Goal: Find specific page/section: Locate a particular part of the current website

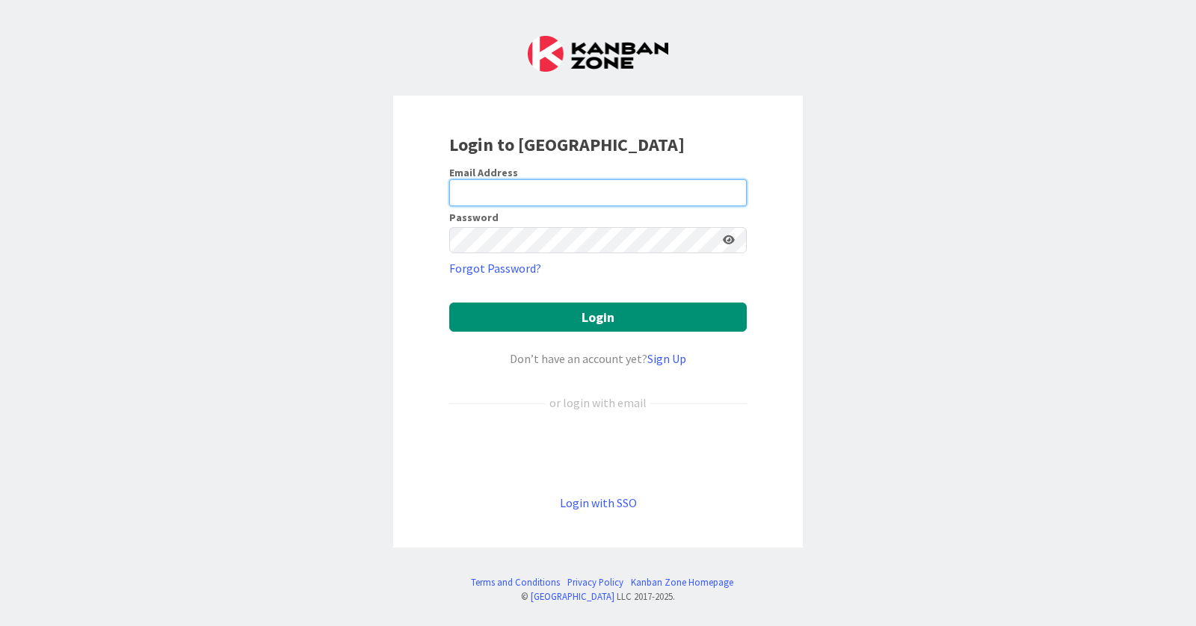
click at [564, 180] on input "email" at bounding box center [597, 192] width 297 height 27
type input "[PERSON_NAME][EMAIL_ADDRESS][DOMAIN_NAME]"
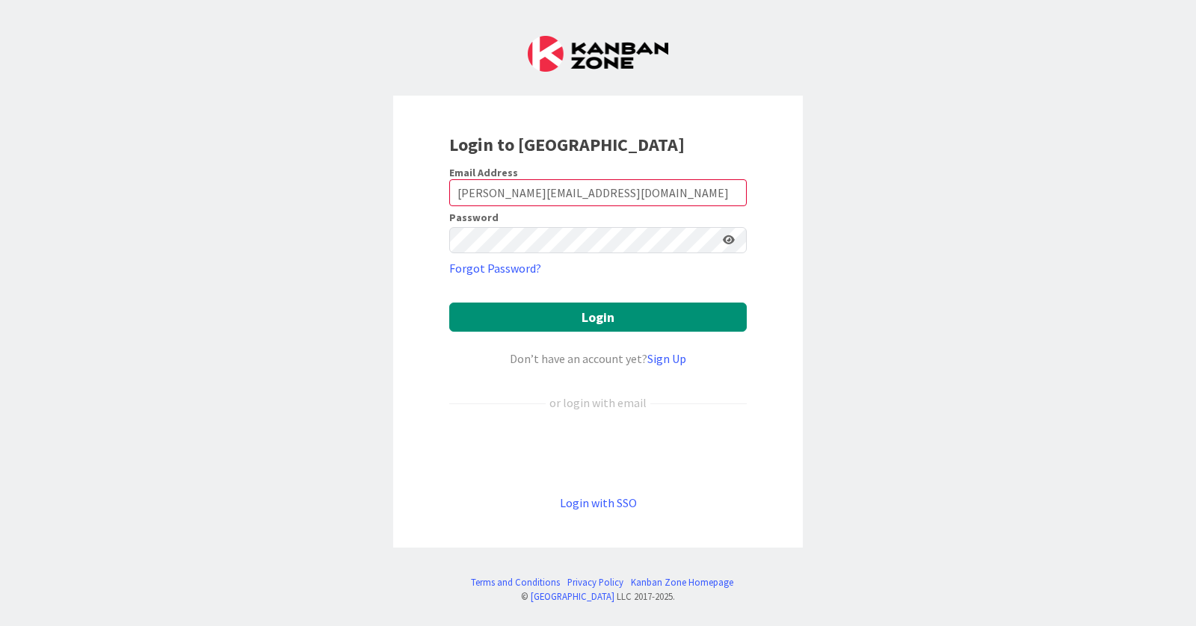
click at [566, 226] on div "Password" at bounding box center [597, 232] width 297 height 41
click at [449, 303] on button "Login" at bounding box center [597, 317] width 297 height 29
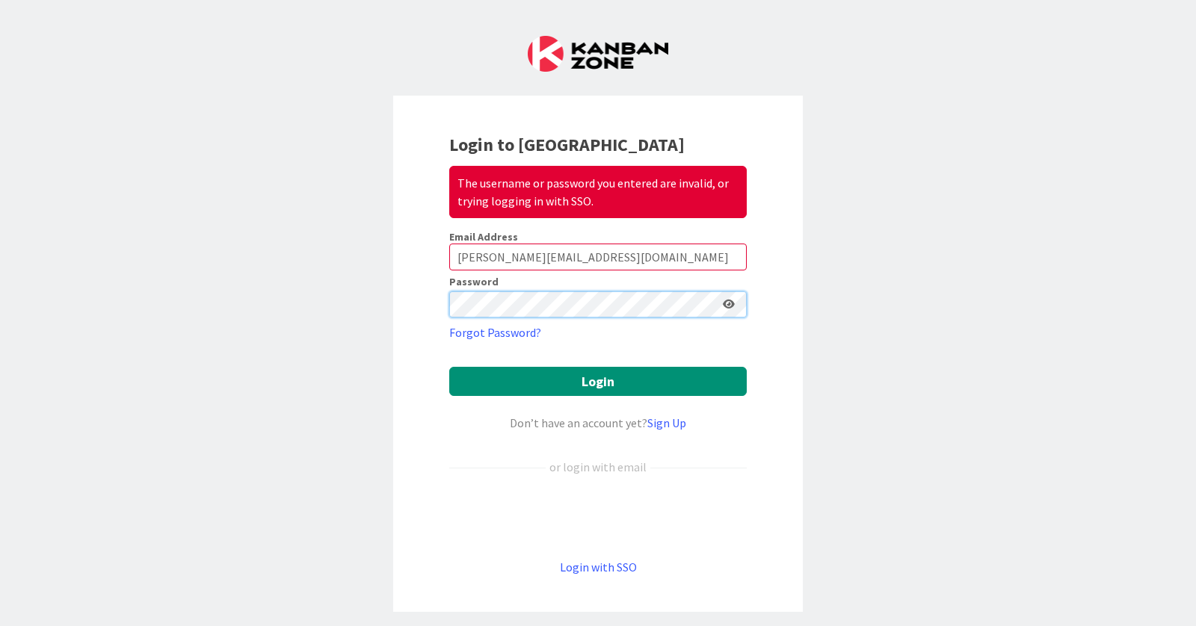
click at [449, 367] on button "Login" at bounding box center [597, 381] width 297 height 29
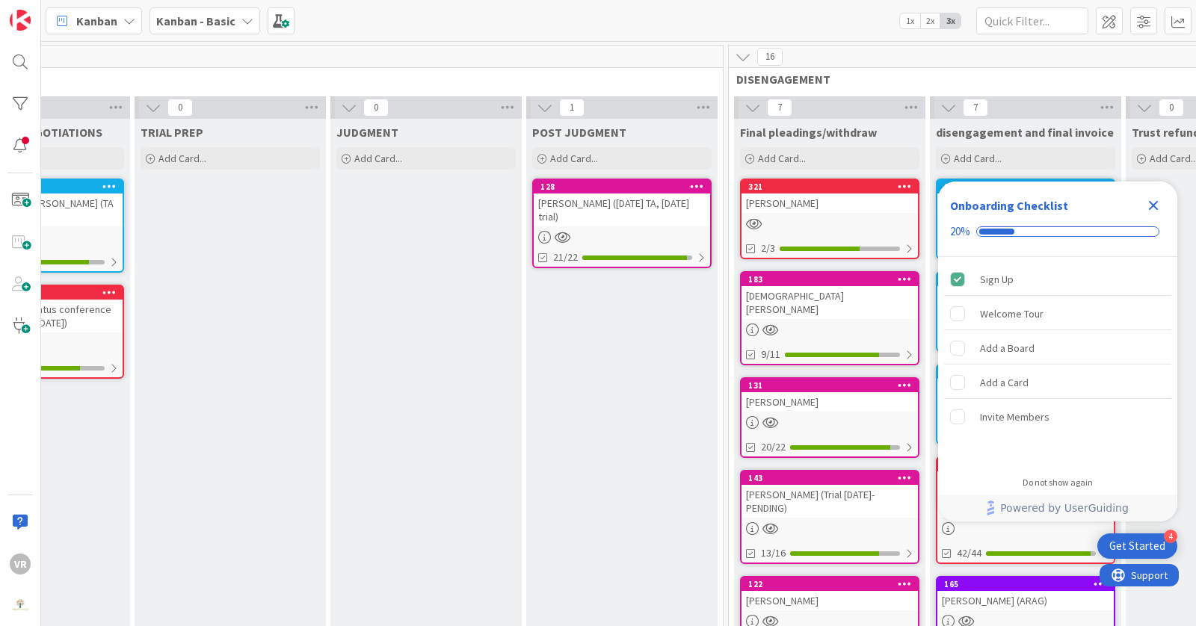
scroll to position [0, 1645]
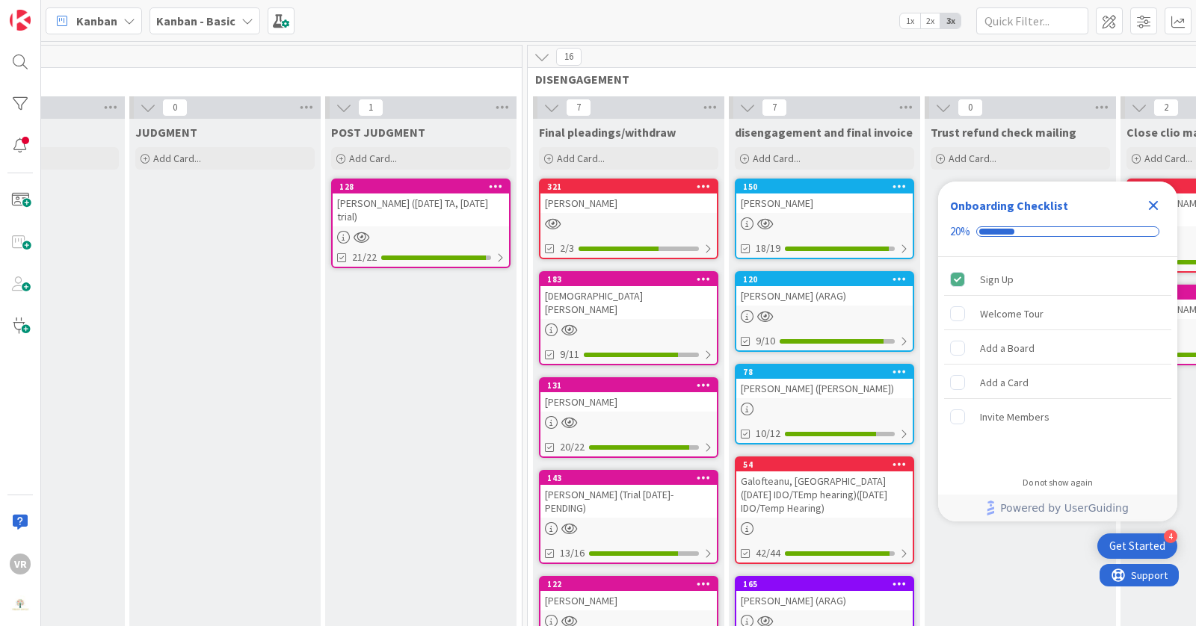
click at [1154, 204] on icon "Close Checklist" at bounding box center [1154, 206] width 10 height 10
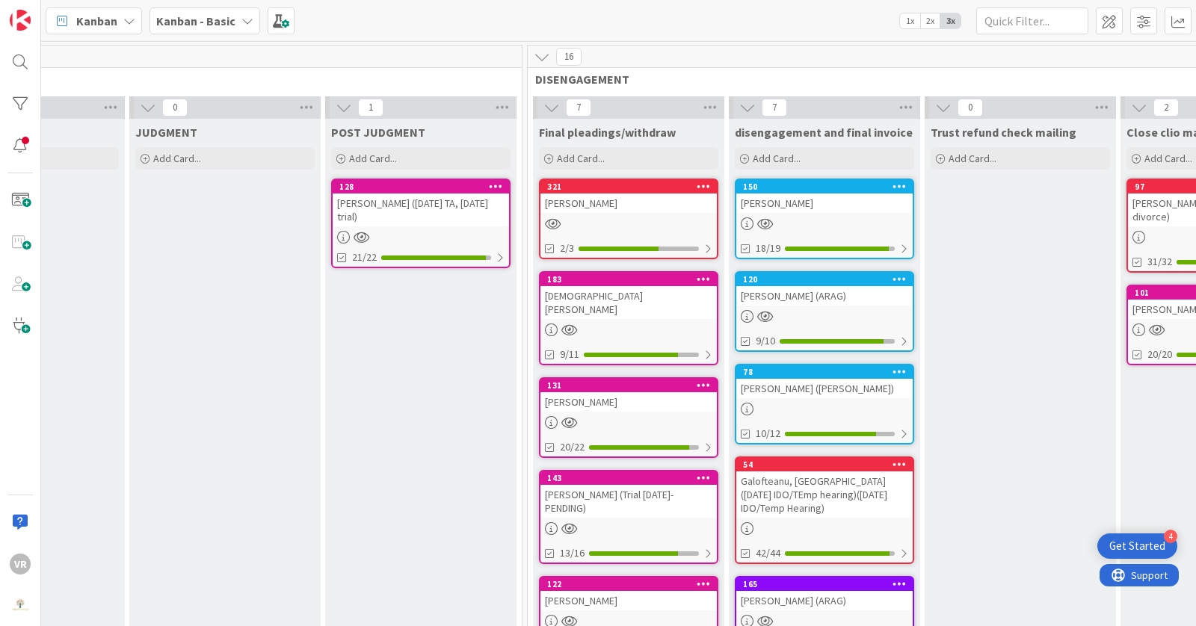
scroll to position [0, 0]
click at [630, 204] on div "[PERSON_NAME]" at bounding box center [628, 203] width 176 height 19
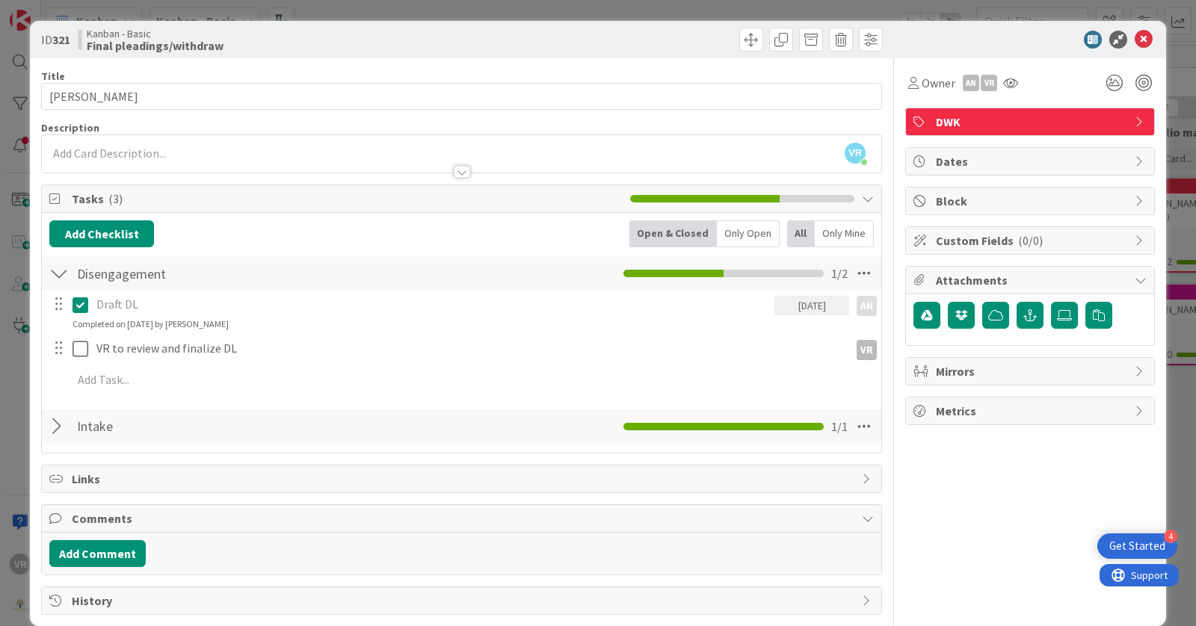
click at [5, 401] on div "ID 321 Kanban - Basic Final pleadings/withdraw Title 13 / 128 [PERSON_NAME] Des…" at bounding box center [598, 313] width 1196 height 626
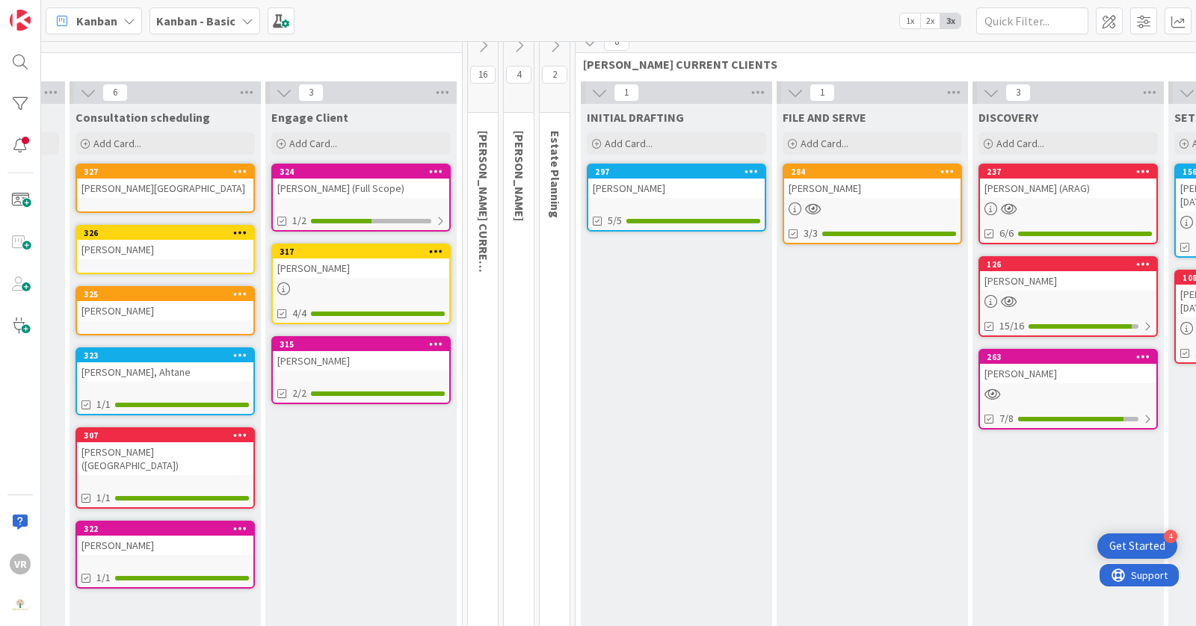
scroll to position [15, 0]
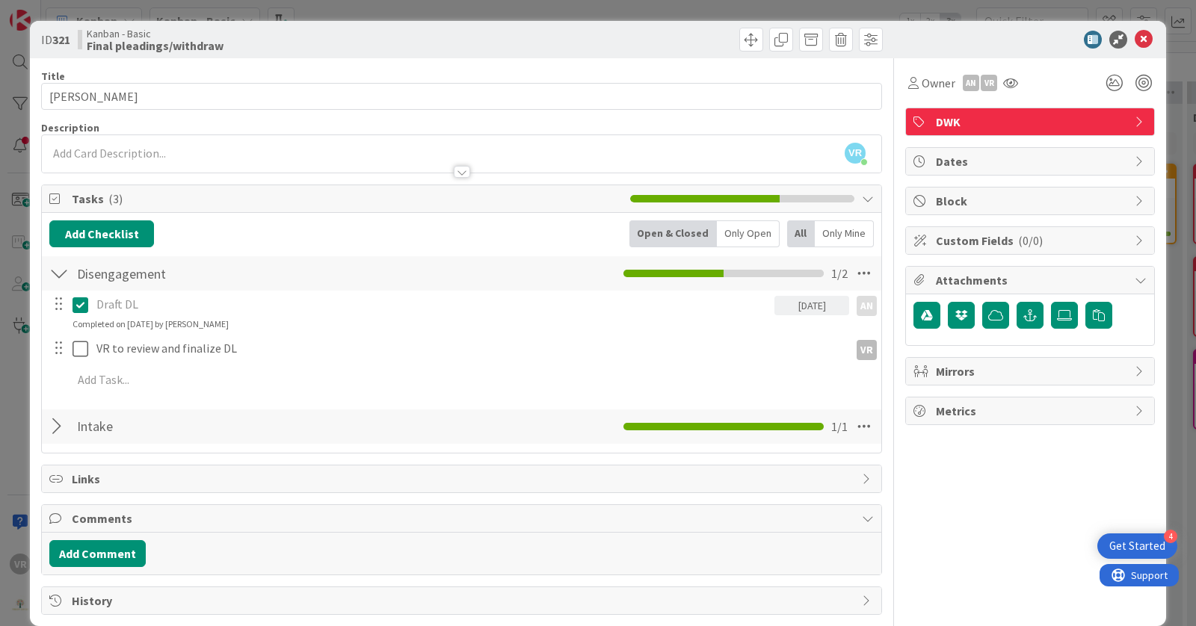
click at [13, 253] on div "ID 321 Kanban - Basic Final pleadings/withdraw Title 13 / 128 [PERSON_NAME] Des…" at bounding box center [598, 313] width 1196 height 626
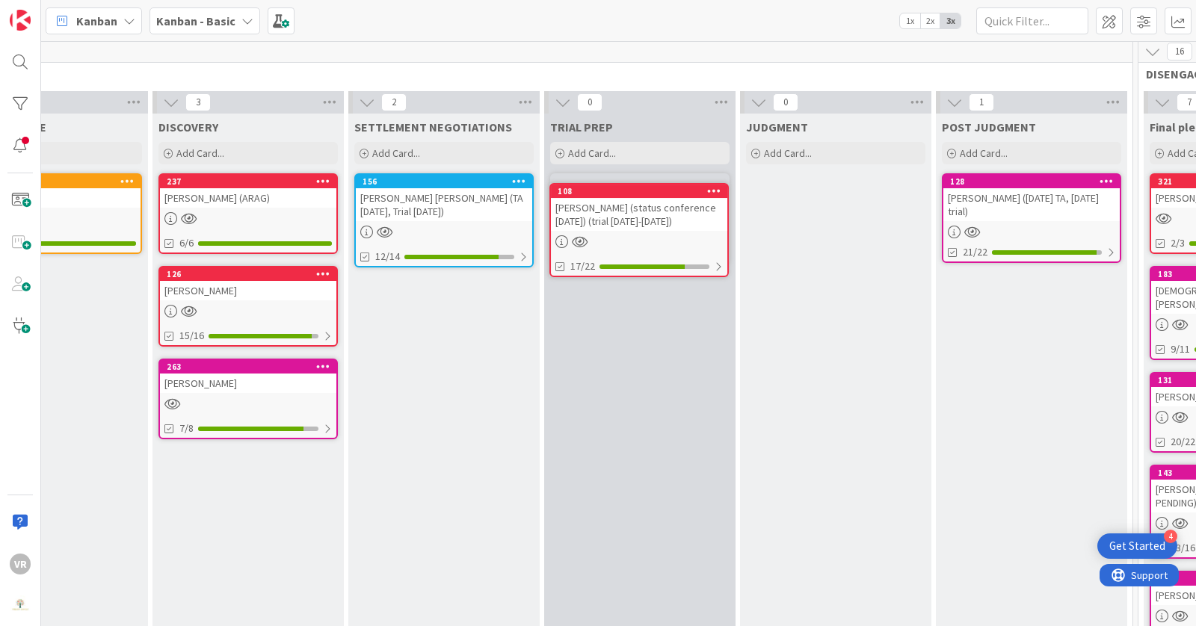
scroll to position [0, 1034]
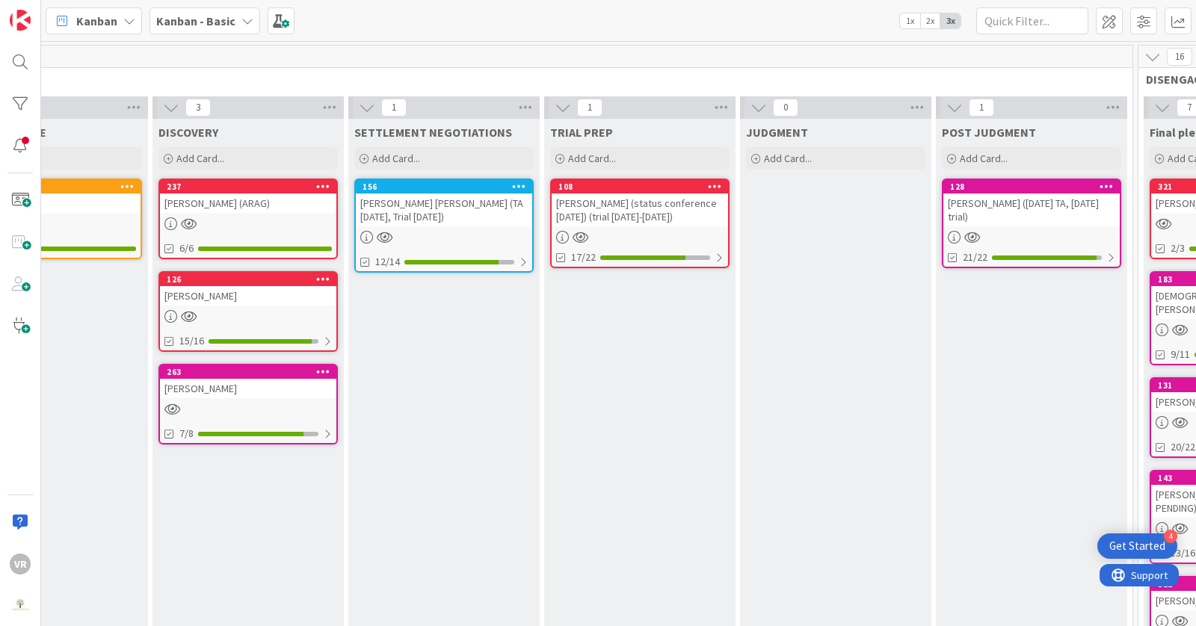
click at [637, 217] on div "[PERSON_NAME] (status conference [DATE]) (trial [DATE]-[DATE])" at bounding box center [640, 210] width 176 height 33
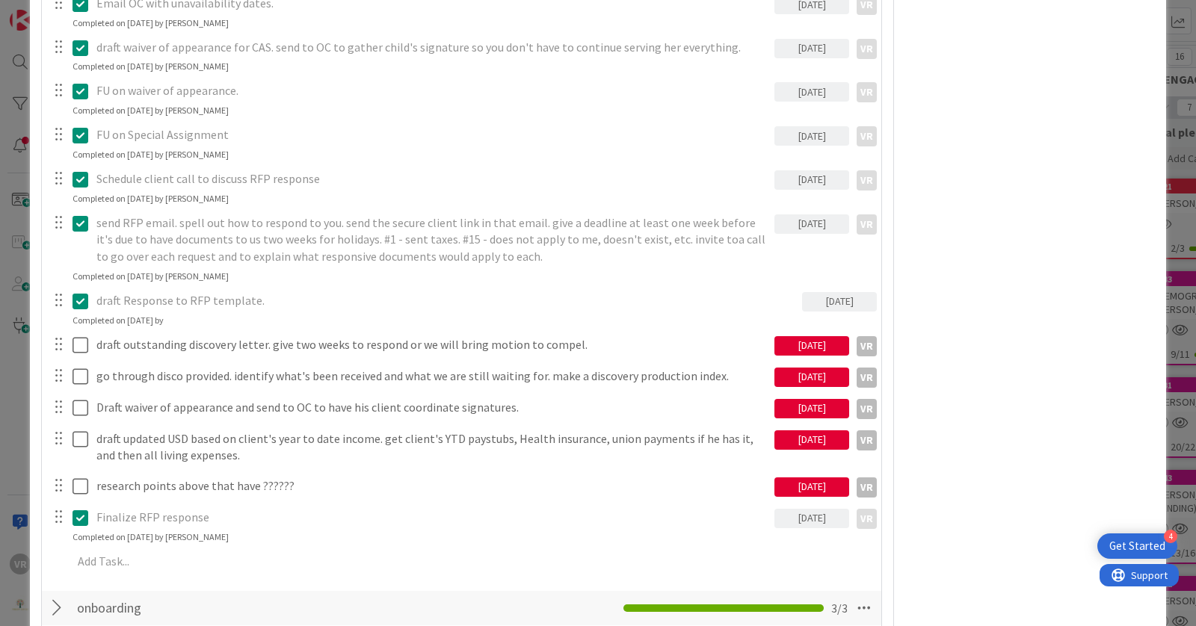
scroll to position [620, 0]
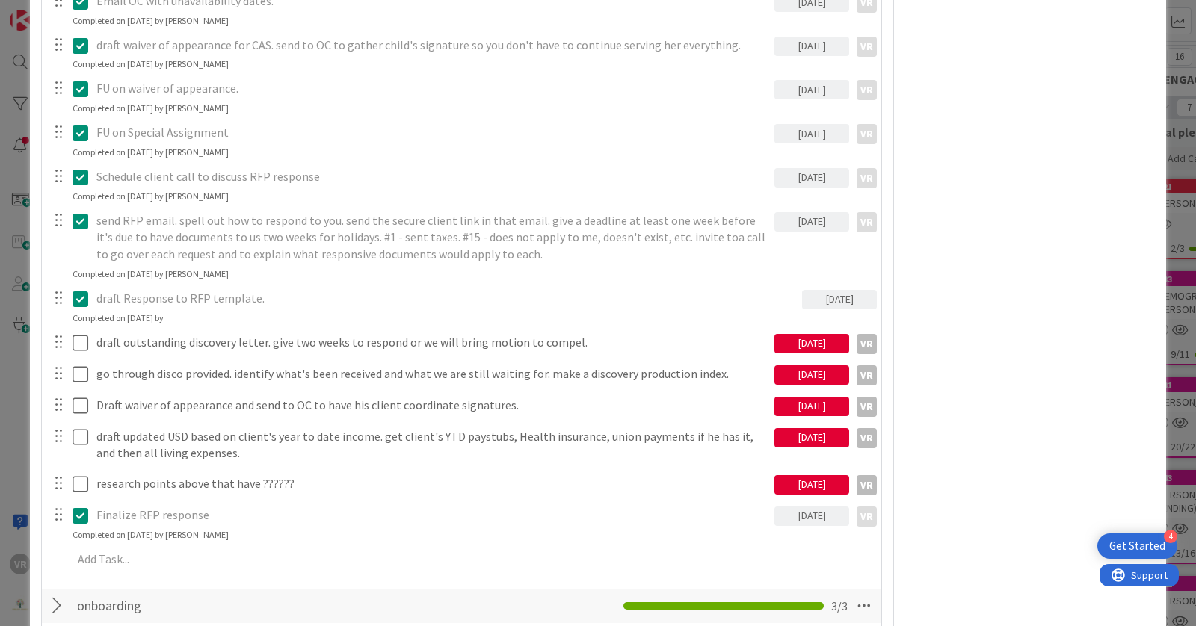
click at [6, 383] on div "ID 108 Kanban - Basic TRIAL PREP Title 67 / 128 [PERSON_NAME] (status conferenc…" at bounding box center [598, 313] width 1196 height 626
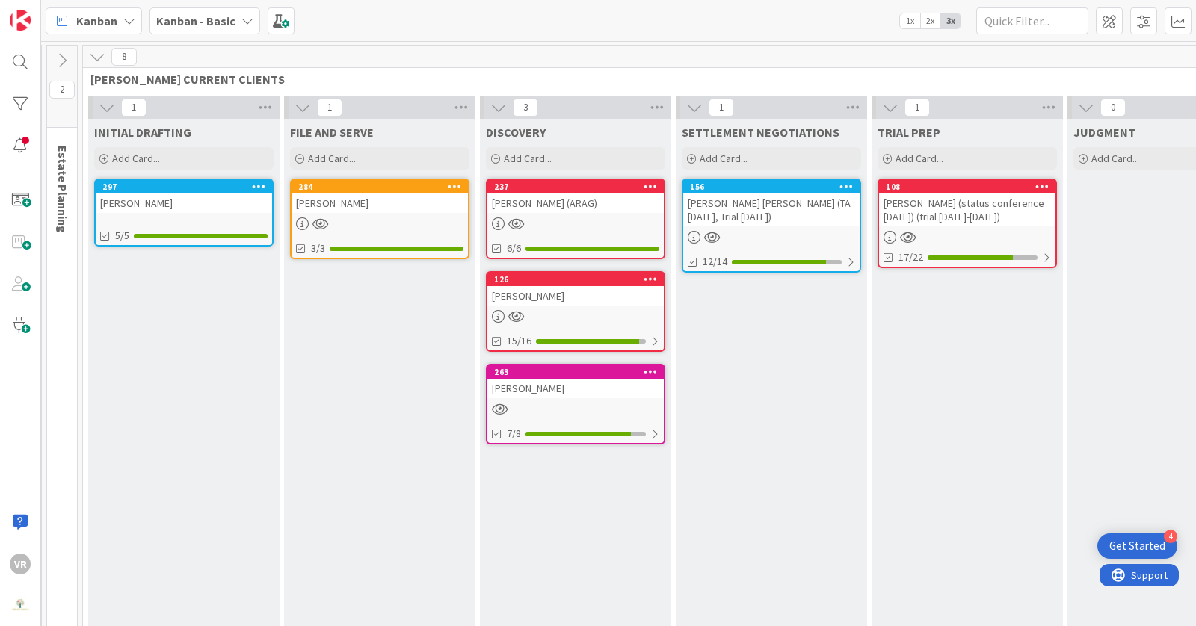
scroll to position [0, 688]
